Goal: Navigation & Orientation: Find specific page/section

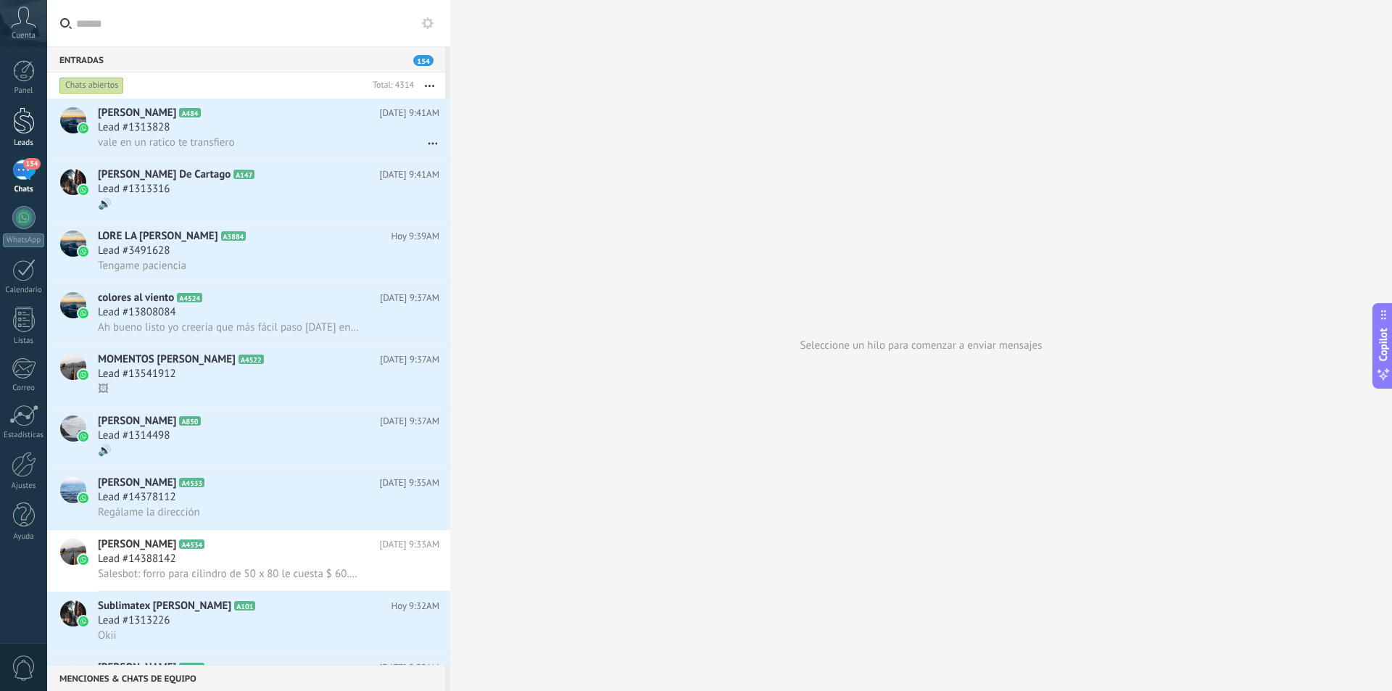
click at [22, 121] on div at bounding box center [24, 120] width 22 height 27
